Goal: Find specific fact: Find specific fact

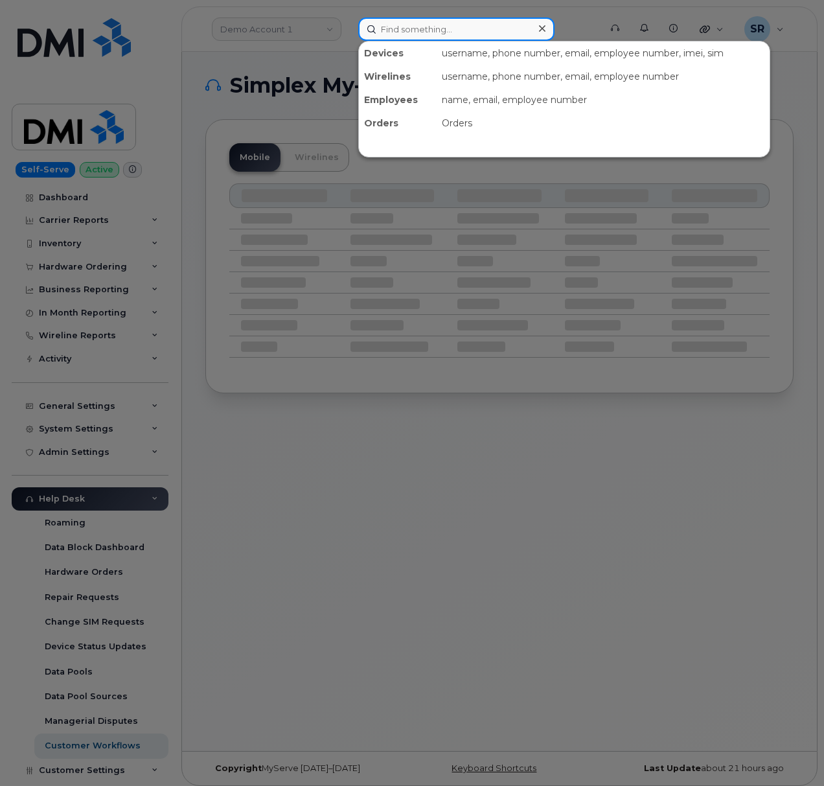
click at [449, 34] on input at bounding box center [456, 28] width 196 height 23
click at [481, 34] on input at bounding box center [456, 28] width 196 height 23
paste input "qxz10pz"
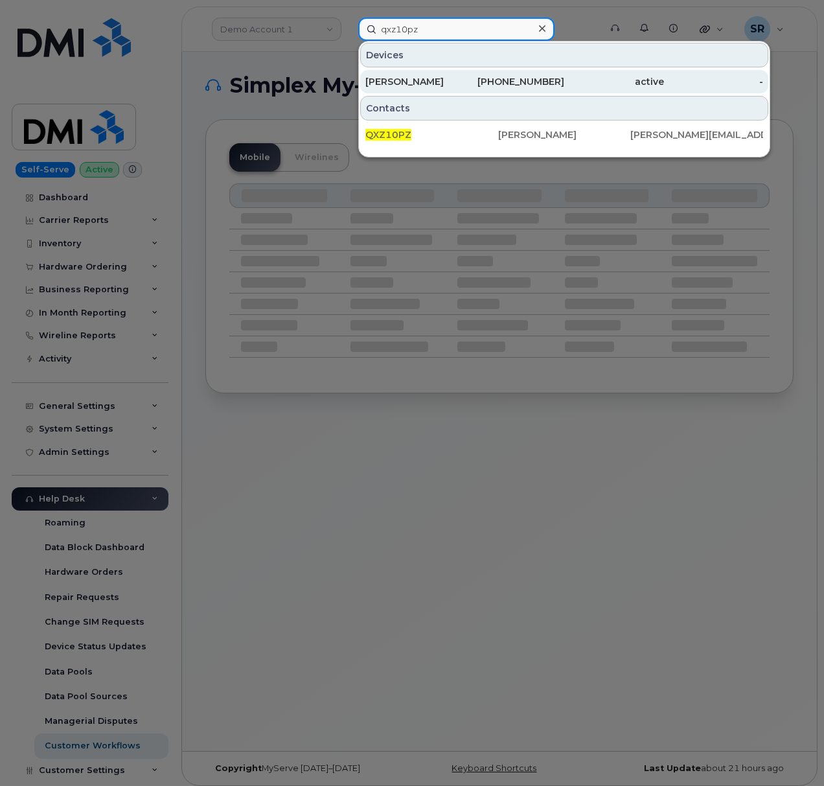
type input "qxz10pz"
click at [542, 76] on div "864-525-6017" at bounding box center [515, 81] width 100 height 13
click at [612, 78] on div "active" at bounding box center [614, 81] width 100 height 13
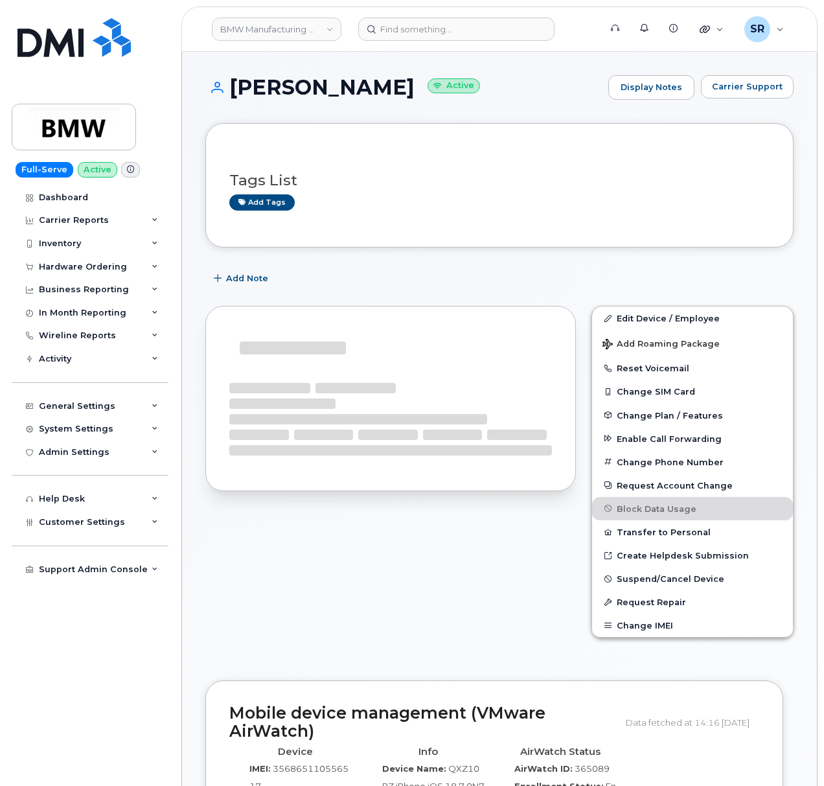
drag, startPoint x: 229, startPoint y: 87, endPoint x: 387, endPoint y: 84, distance: 157.5
click at [387, 84] on h1 "[PERSON_NAME] Active" at bounding box center [403, 87] width 397 height 23
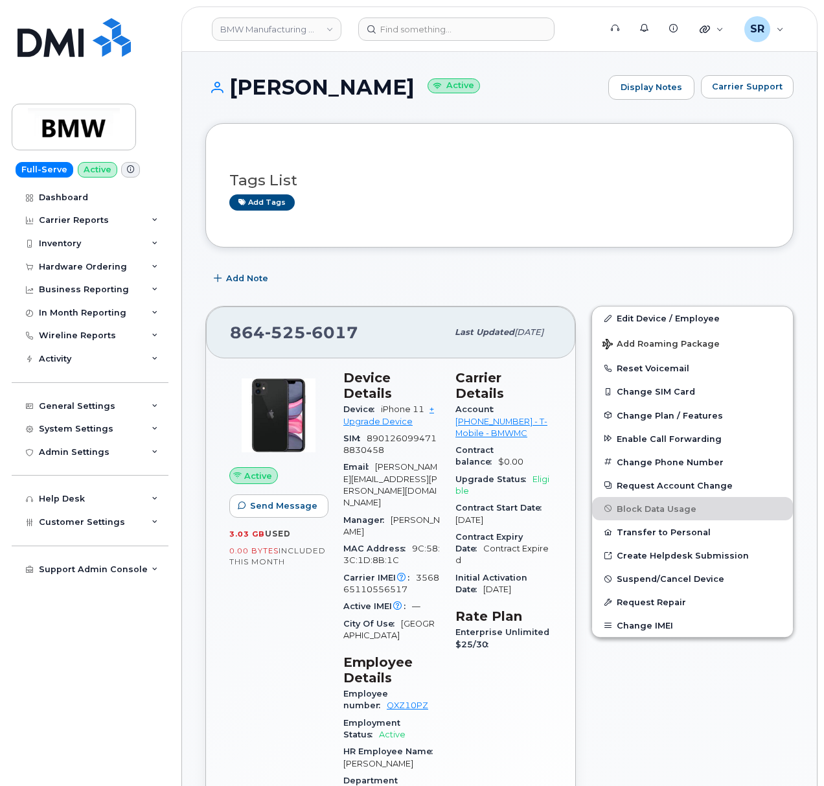
copy h1 "[PERSON_NAME]"
drag, startPoint x: 231, startPoint y: 330, endPoint x: 356, endPoint y: 329, distance: 125.1
click at [356, 329] on div "[PHONE_NUMBER]" at bounding box center [338, 332] width 217 height 27
copy span "[PHONE_NUMBER]"
